Goal: Entertainment & Leisure: Browse casually

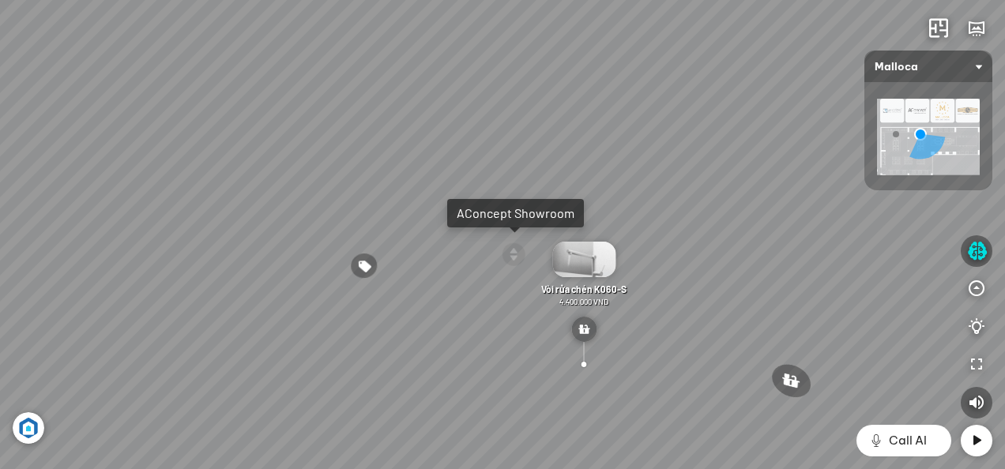
scroll to position [9988, 0]
